Goal: Task Accomplishment & Management: Manage account settings

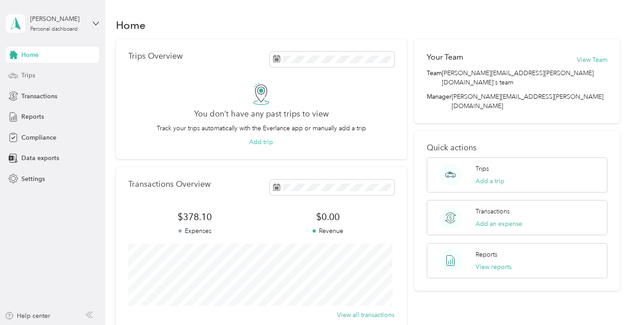
click at [31, 78] on span "Trips" at bounding box center [28, 75] width 14 height 9
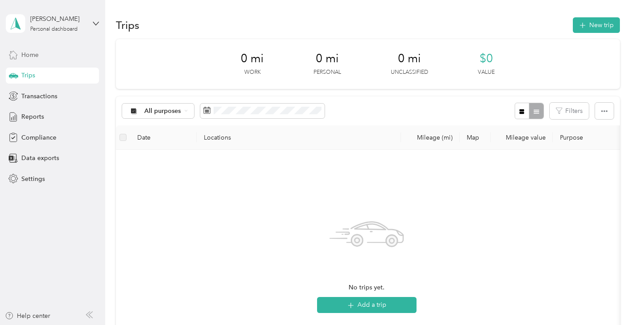
click at [47, 58] on div "Home" at bounding box center [52, 55] width 93 height 16
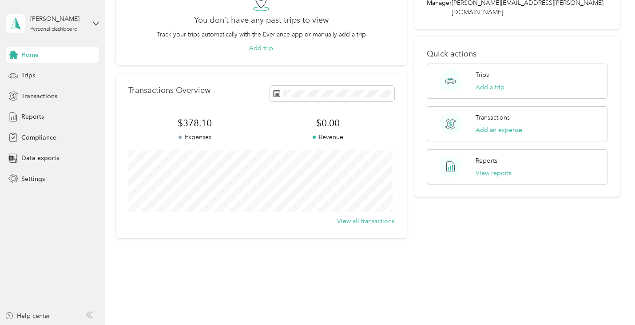
scroll to position [99, 0]
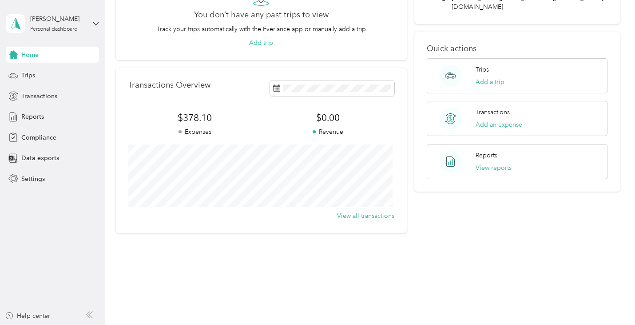
click at [89, 20] on div "[PERSON_NAME] Personal dashboard" at bounding box center [52, 23] width 93 height 31
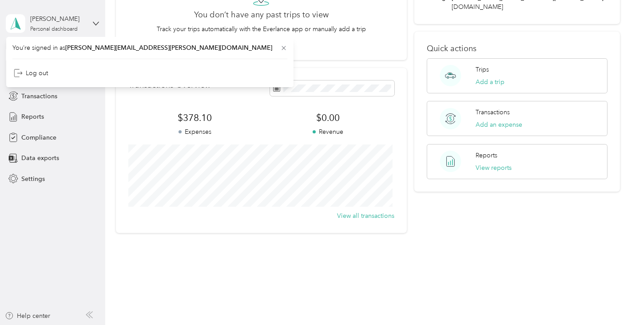
click at [89, 20] on div "[PERSON_NAME] Personal dashboard" at bounding box center [52, 23] width 93 height 31
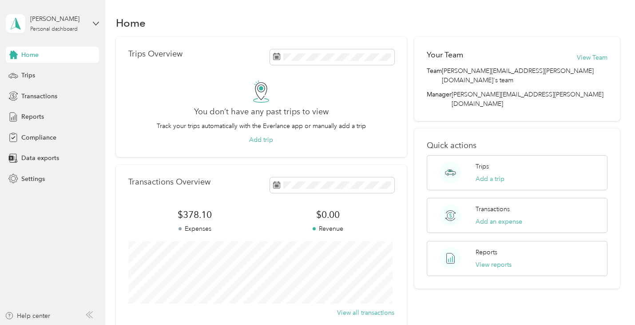
scroll to position [0, 0]
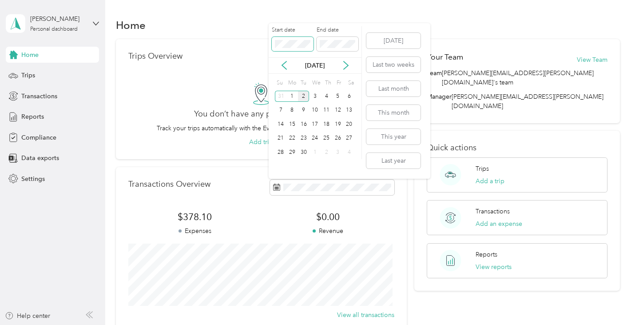
click at [309, 51] on span at bounding box center [293, 44] width 42 height 14
click at [373, 47] on button "[DATE]" at bounding box center [393, 41] width 54 height 16
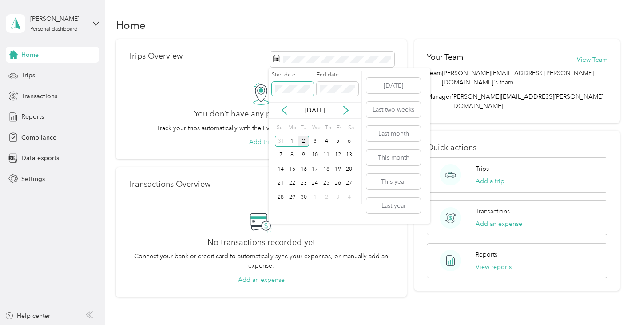
drag, startPoint x: 310, startPoint y: 85, endPoint x: 273, endPoint y: 92, distance: 38.4
click at [273, 92] on span at bounding box center [293, 89] width 42 height 14
click at [300, 138] on div "2" at bounding box center [304, 140] width 12 height 11
click at [396, 87] on button "[DATE]" at bounding box center [393, 86] width 54 height 16
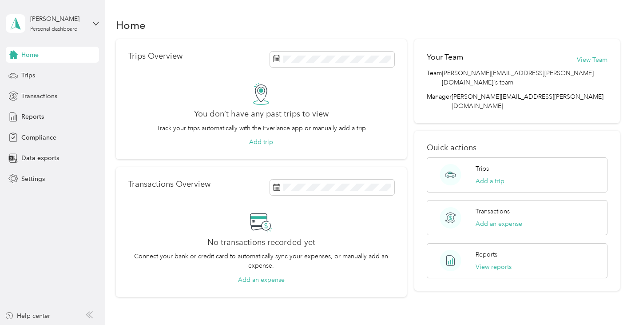
click at [46, 49] on div "Home" at bounding box center [52, 55] width 93 height 16
click at [43, 75] on div "Trips" at bounding box center [52, 75] width 93 height 16
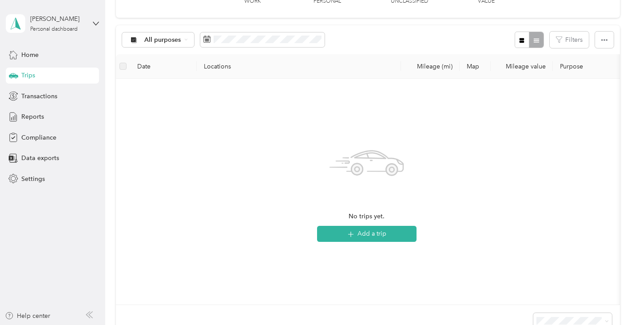
scroll to position [89, 0]
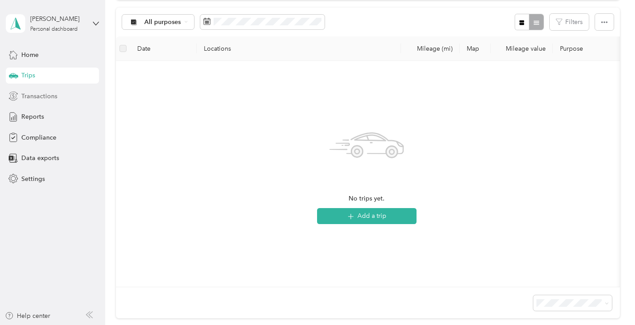
click at [32, 99] on span "Transactions" at bounding box center [39, 95] width 36 height 9
